Goal: Task Accomplishment & Management: Use online tool/utility

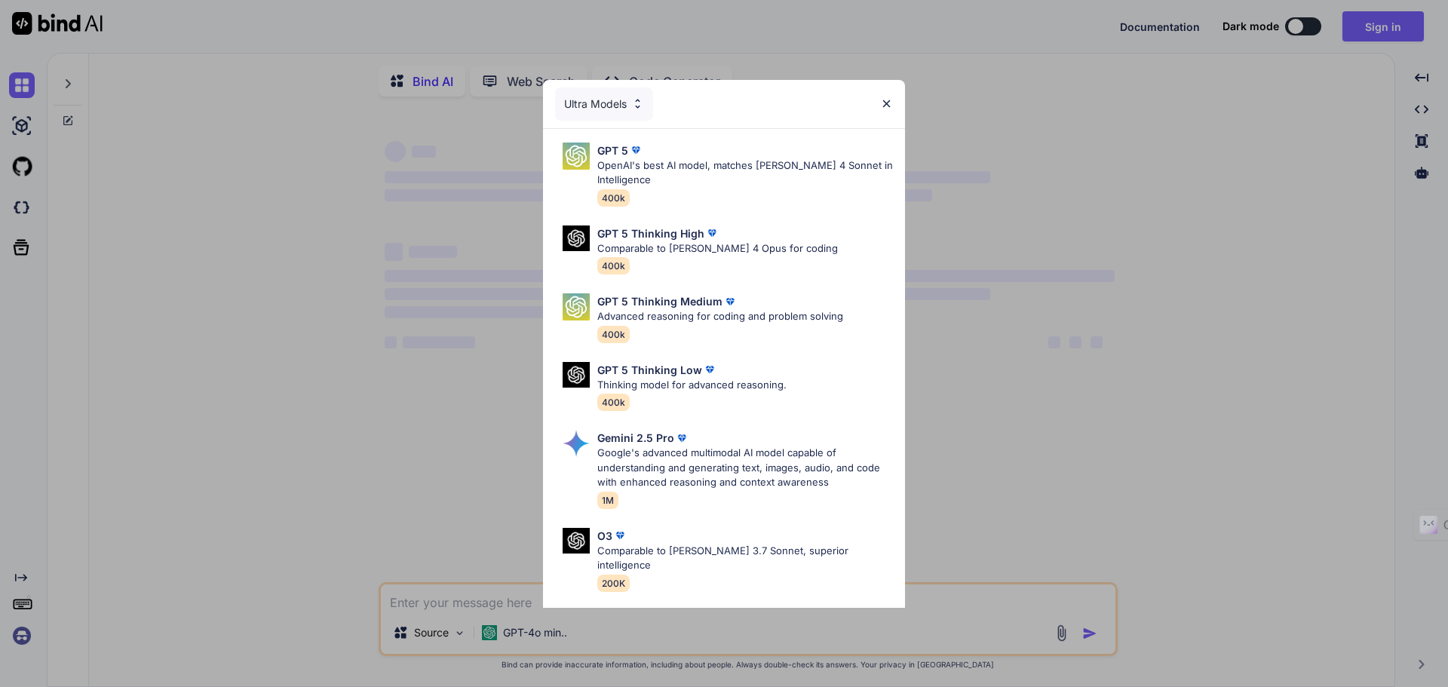
click at [889, 100] on img at bounding box center [886, 103] width 13 height 13
type textarea "x"
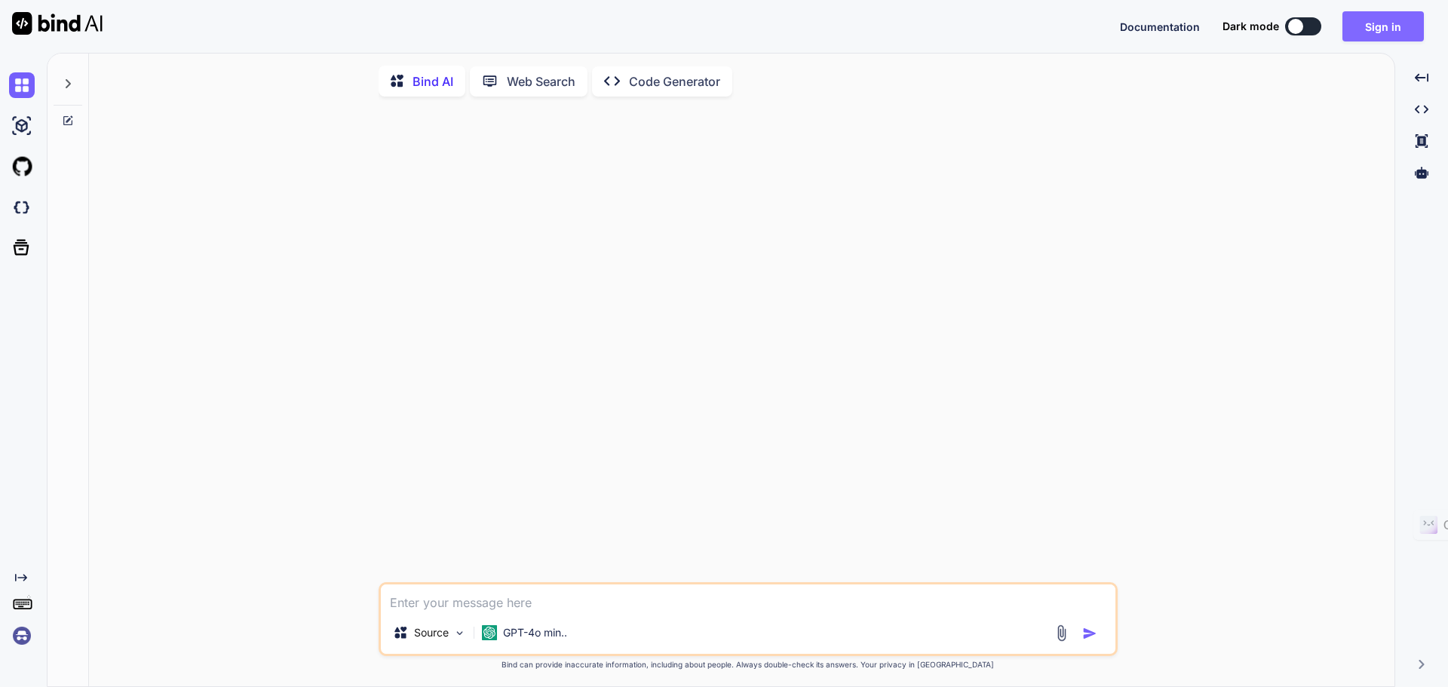
click at [1384, 36] on button "Sign in" at bounding box center [1383, 26] width 81 height 30
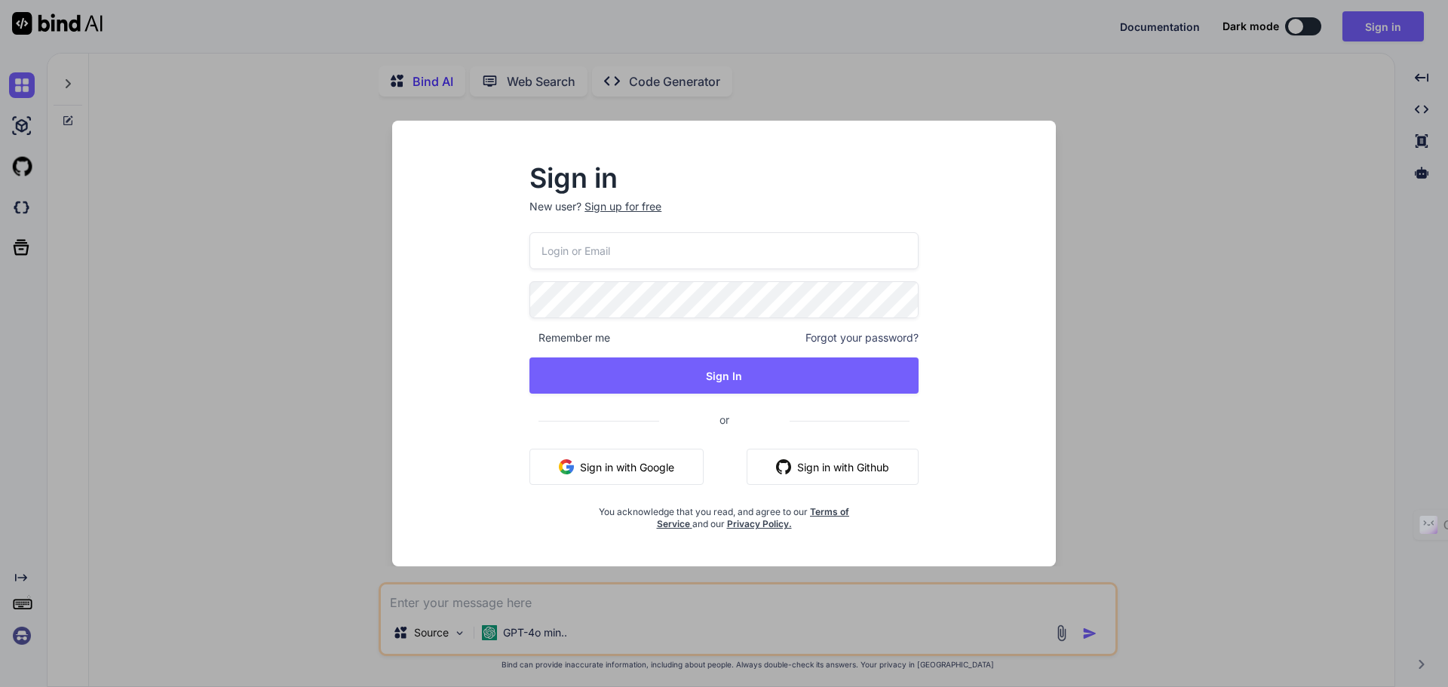
click at [655, 475] on button "Sign in with Google" at bounding box center [617, 467] width 174 height 36
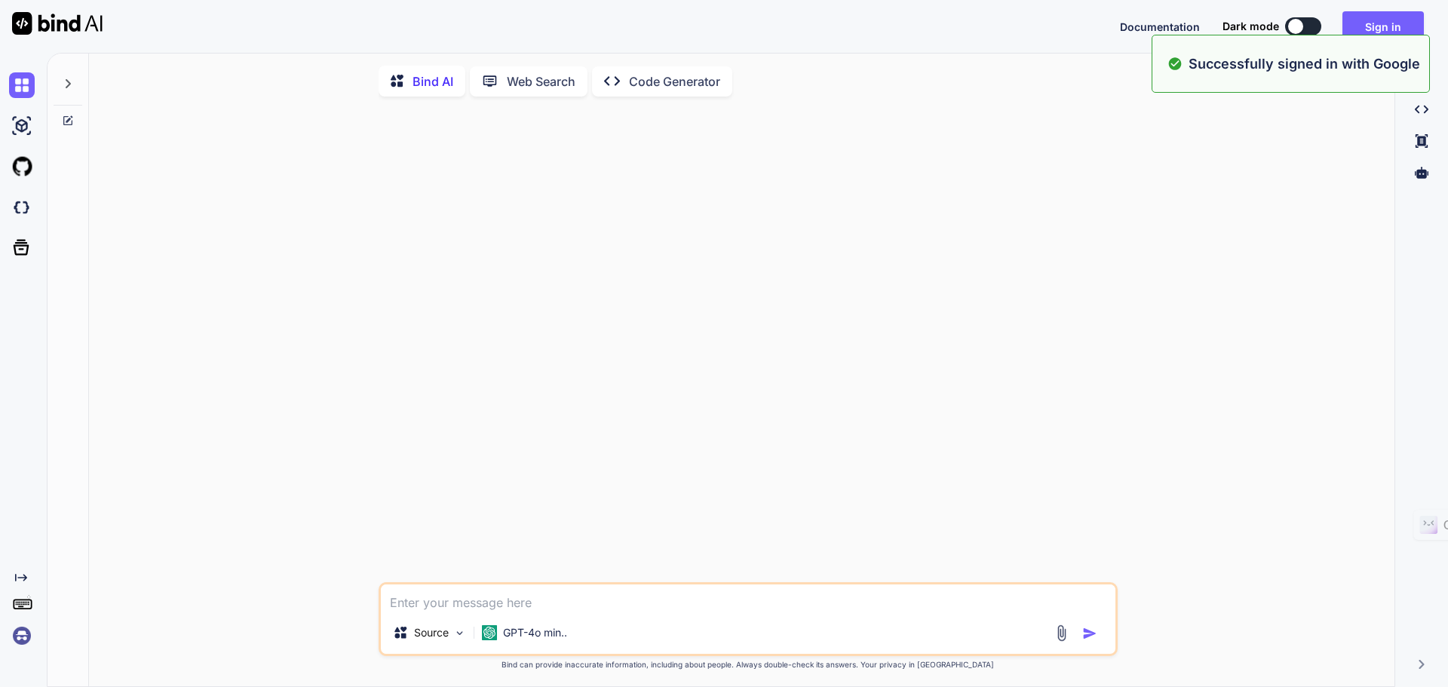
click at [1298, 77] on div "Successfully signed in with Google" at bounding box center [1291, 64] width 278 height 58
click at [1387, 27] on button "Sign in" at bounding box center [1383, 26] width 81 height 30
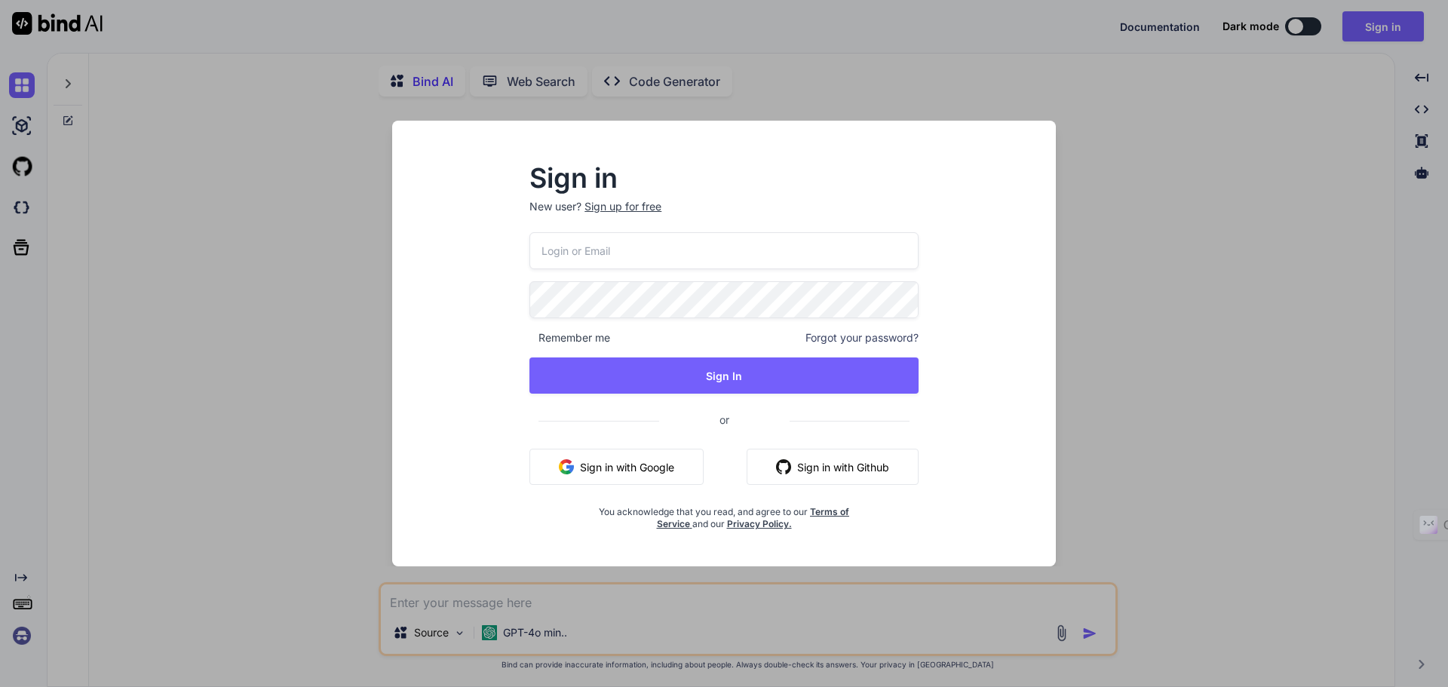
click at [651, 469] on button "Sign in with Google" at bounding box center [617, 467] width 174 height 36
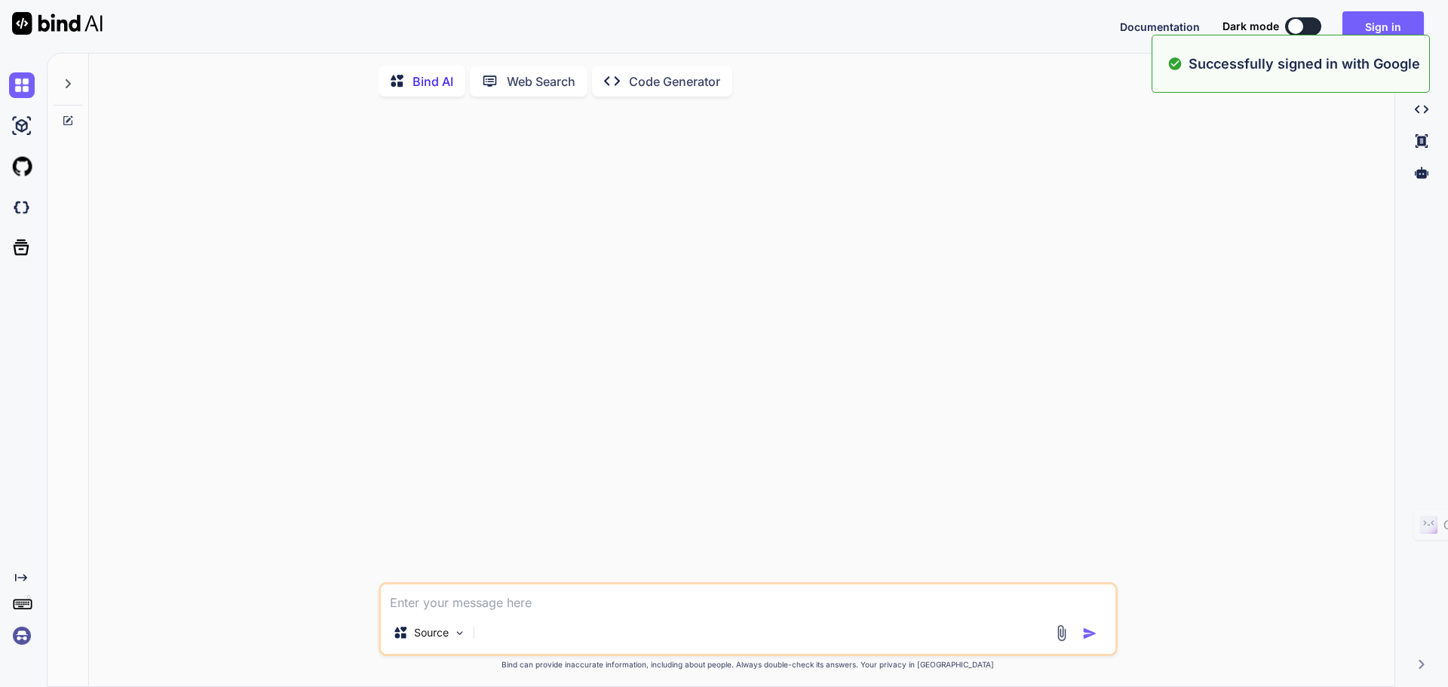
click at [1359, 64] on p "Successfully signed in with Google" at bounding box center [1305, 64] width 232 height 20
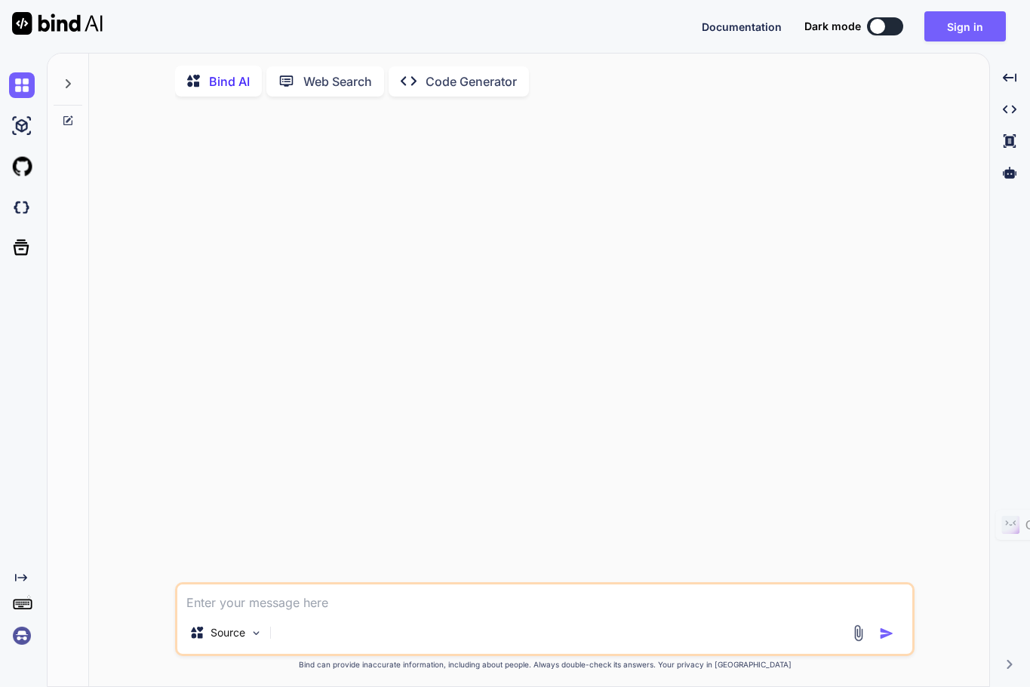
click at [762, 390] on div at bounding box center [546, 346] width 736 height 474
click at [946, 303] on div "Source Created with Bind Always check its answers. Privacy in Bind Bind can pro…" at bounding box center [545, 399] width 888 height 580
